Goal: Find specific page/section: Find specific page/section

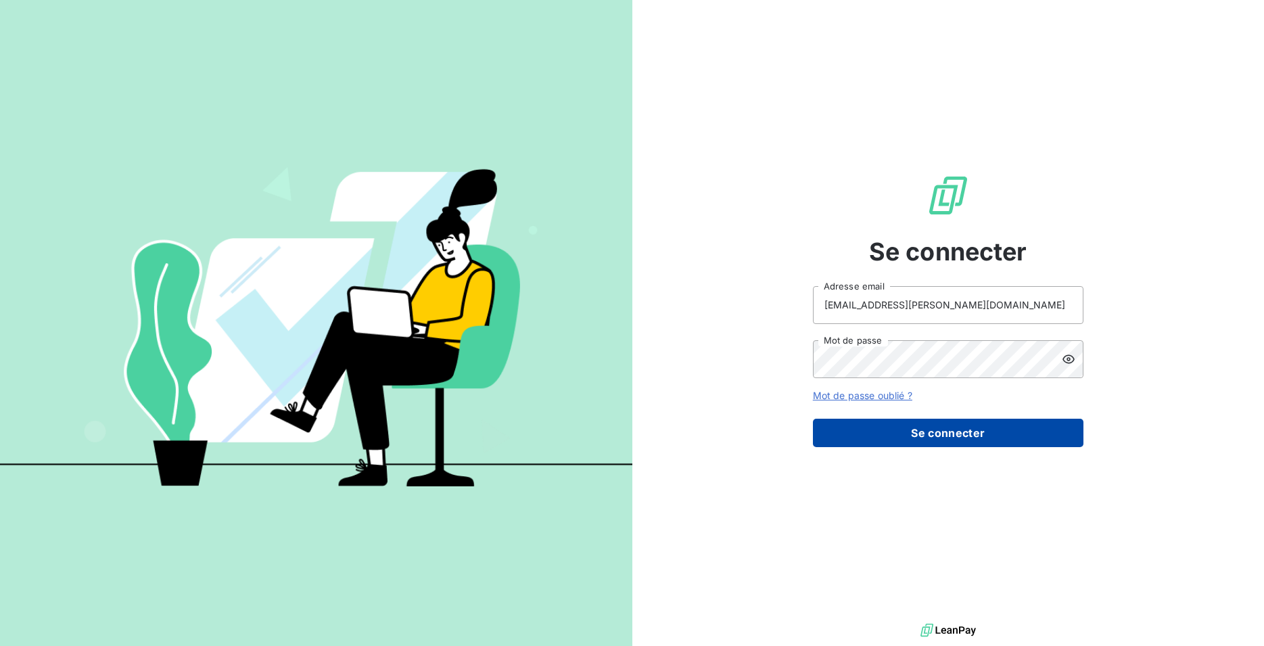
type input "[EMAIL_ADDRESS][PERSON_NAME][DOMAIN_NAME]"
click at [911, 428] on button "Se connecter" at bounding box center [948, 432] width 270 height 28
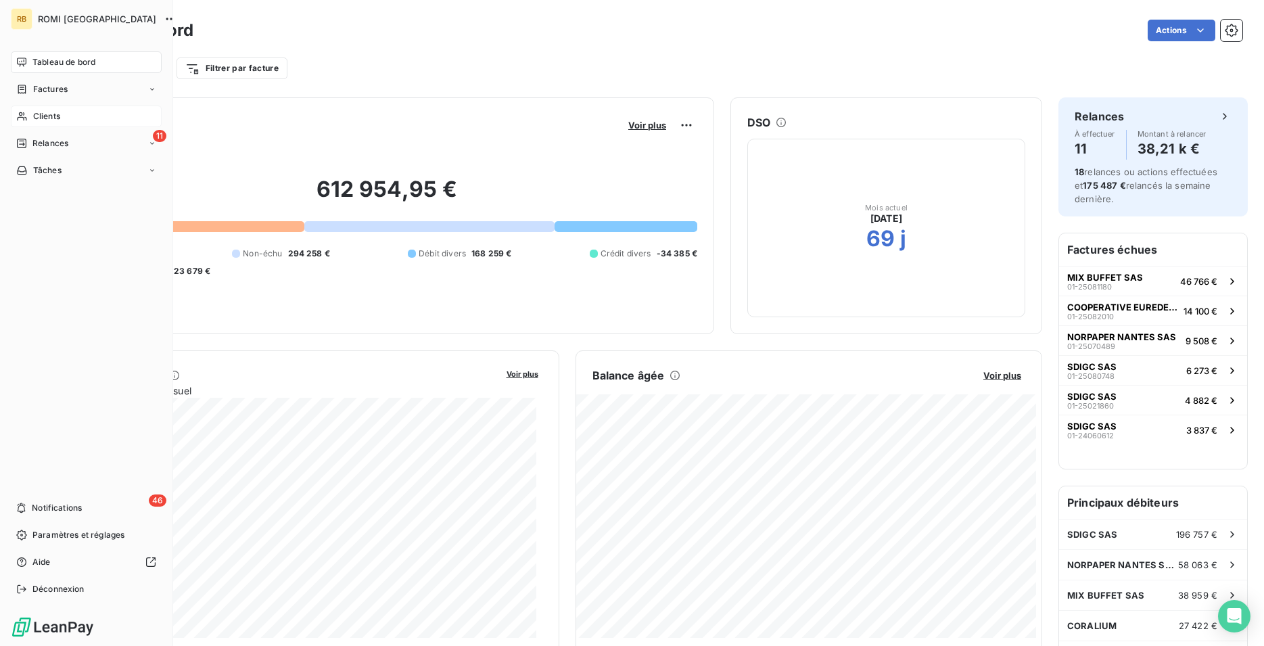
click at [55, 116] on span "Clients" at bounding box center [46, 116] width 27 height 12
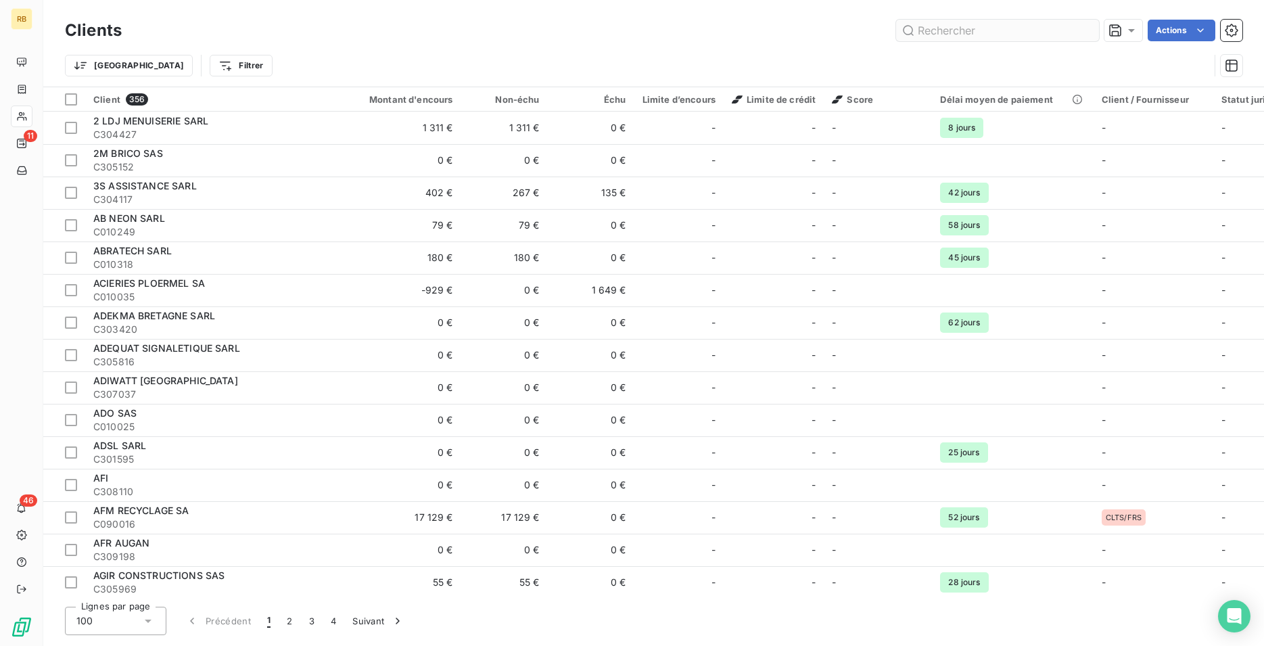
click at [964, 28] on input "text" at bounding box center [997, 31] width 203 height 22
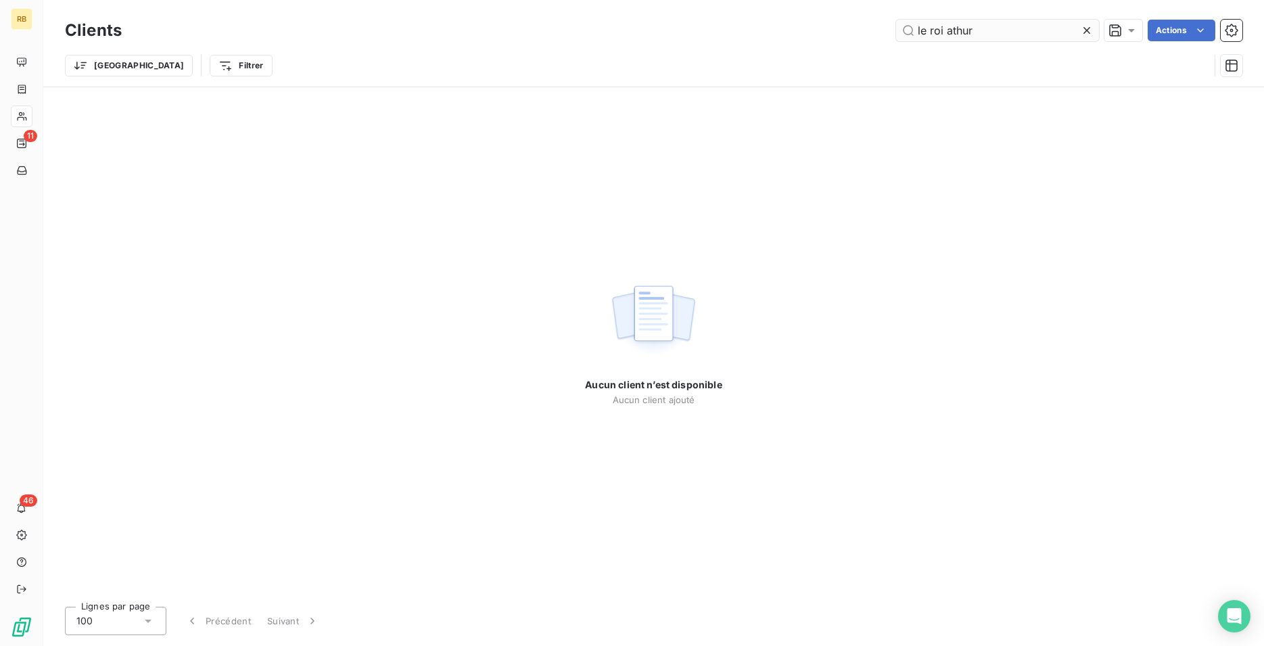
click at [928, 33] on input "le roi athur" at bounding box center [997, 31] width 203 height 22
click at [921, 30] on input "roi athur" at bounding box center [997, 31] width 203 height 22
click at [938, 29] on input "roi athur" at bounding box center [997, 31] width 203 height 22
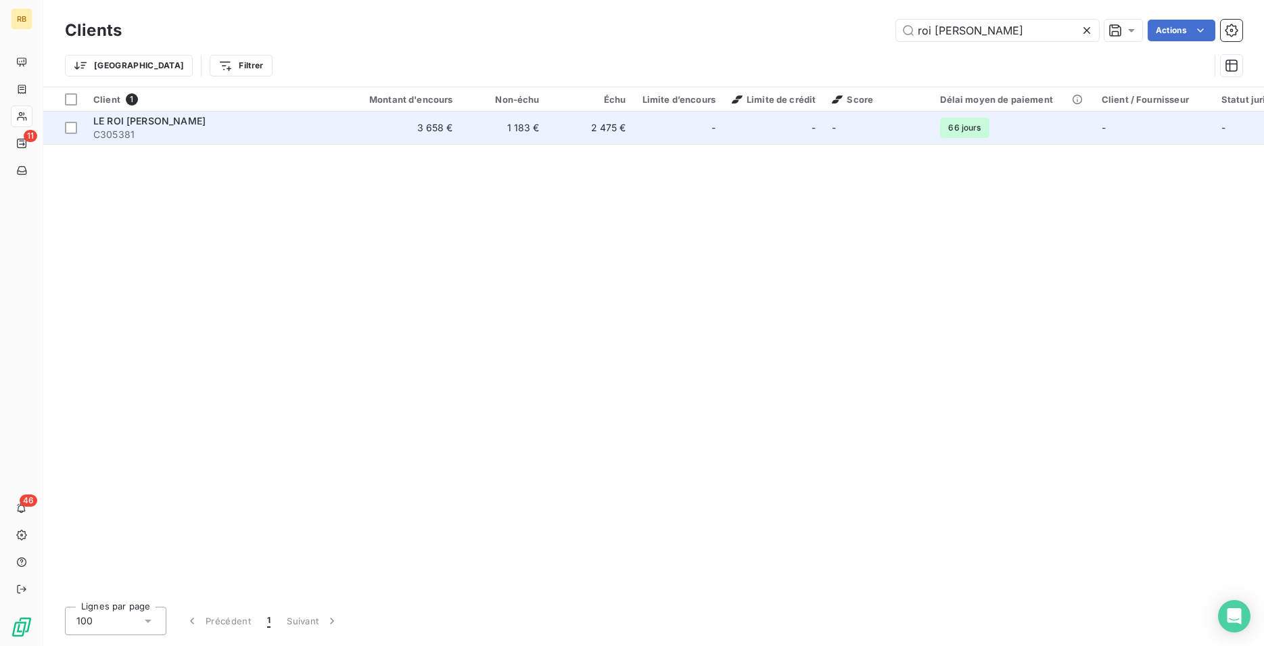
type input "roi [PERSON_NAME]"
click at [457, 128] on td "3 658 €" at bounding box center [403, 128] width 116 height 32
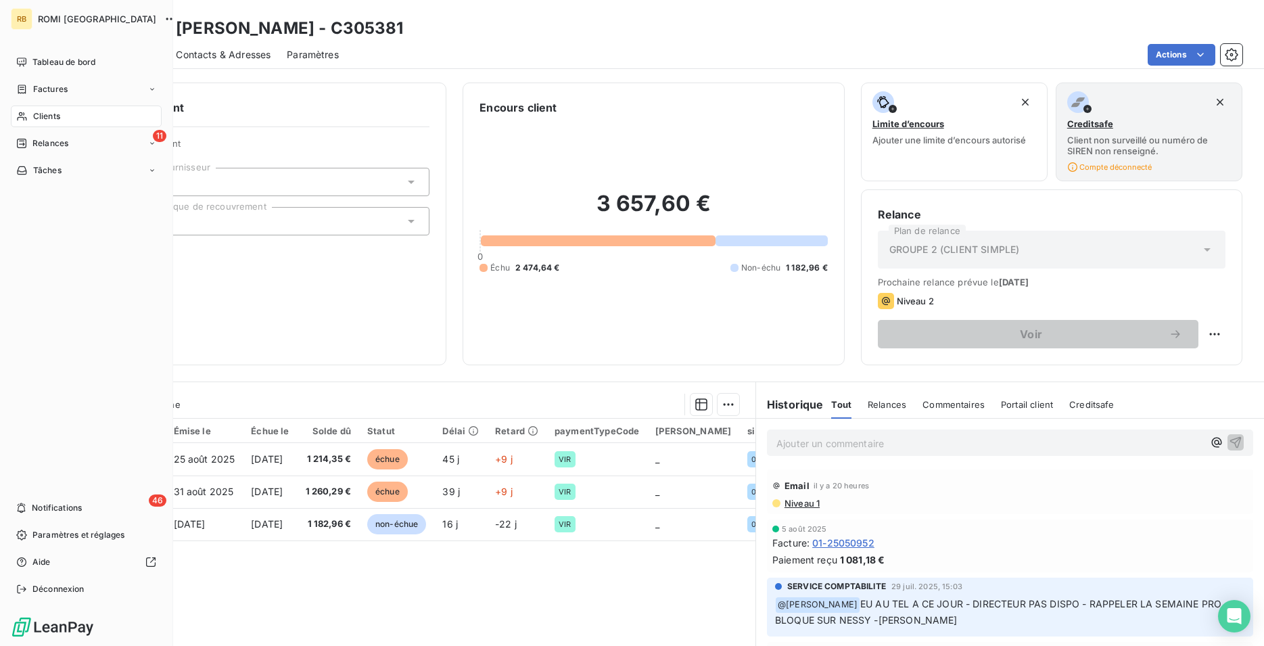
click at [36, 114] on span "Clients" at bounding box center [46, 116] width 27 height 12
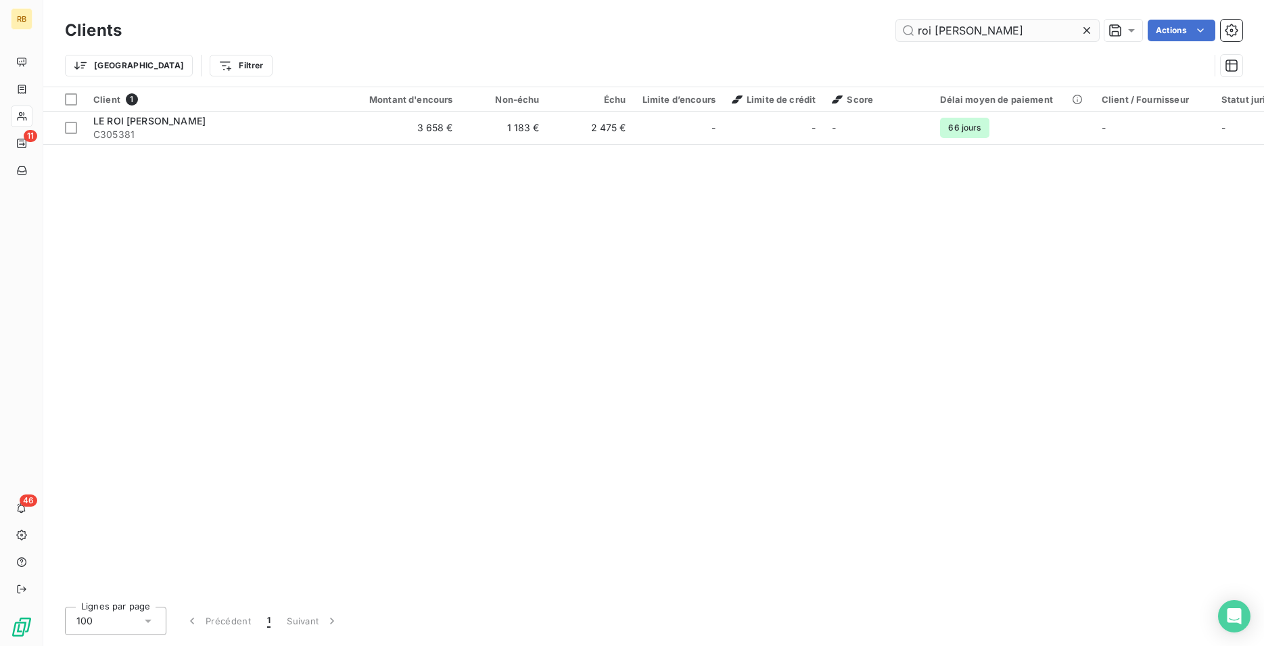
click at [1001, 32] on input "roi [PERSON_NAME]" at bounding box center [997, 31] width 203 height 22
type input "mpap"
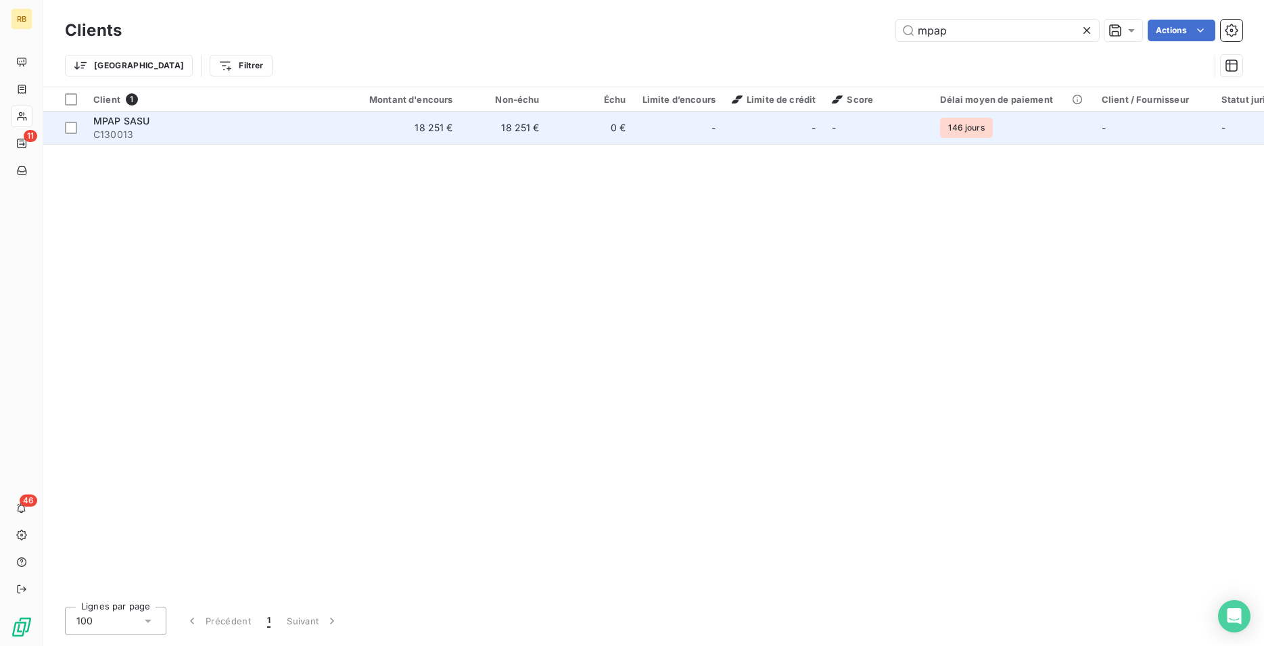
click at [429, 122] on td "18 251 €" at bounding box center [403, 128] width 116 height 32
